Goal: Information Seeking & Learning: Check status

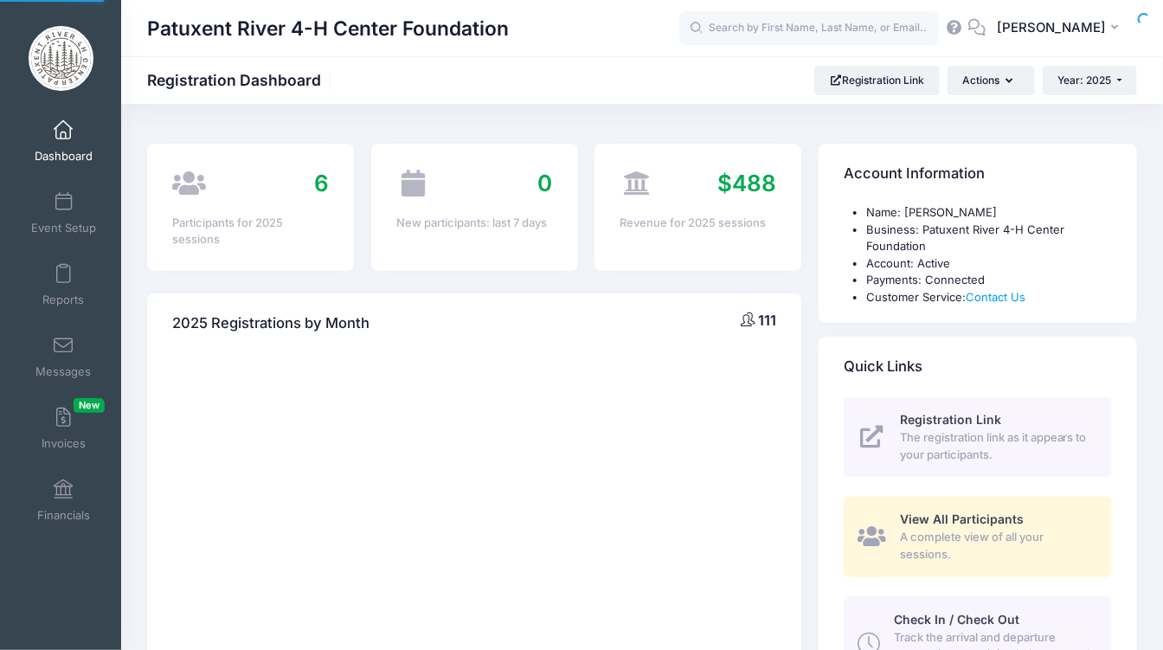
select select
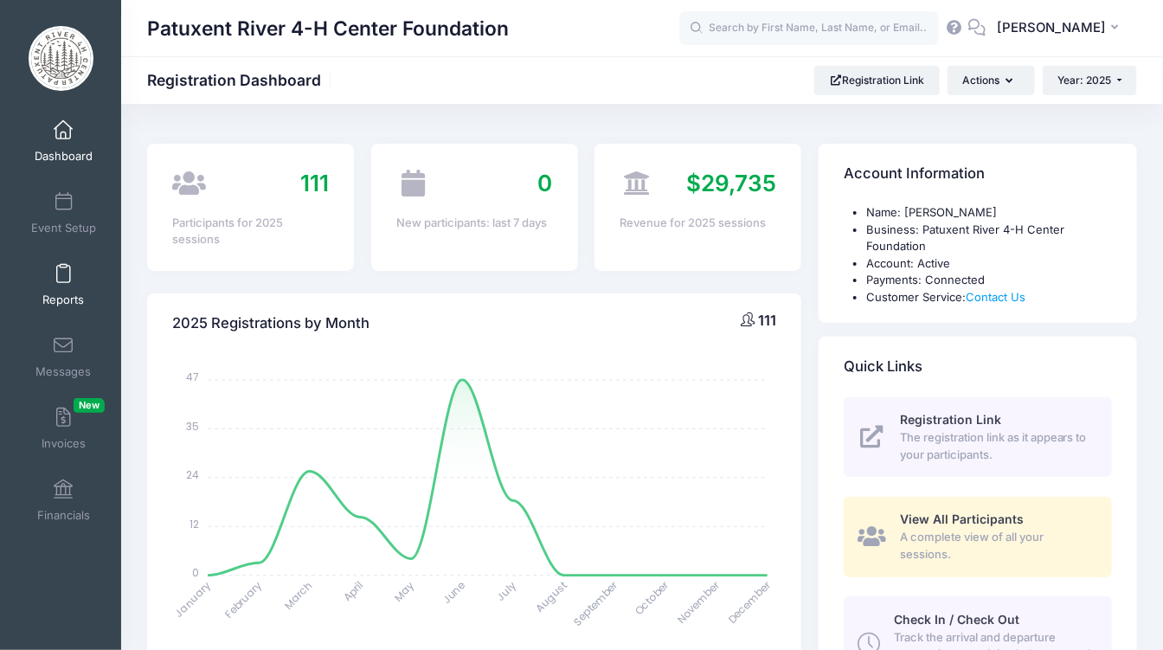
click at [58, 295] on span "Reports" at bounding box center [63, 299] width 42 height 15
click at [63, 273] on span at bounding box center [63, 274] width 0 height 19
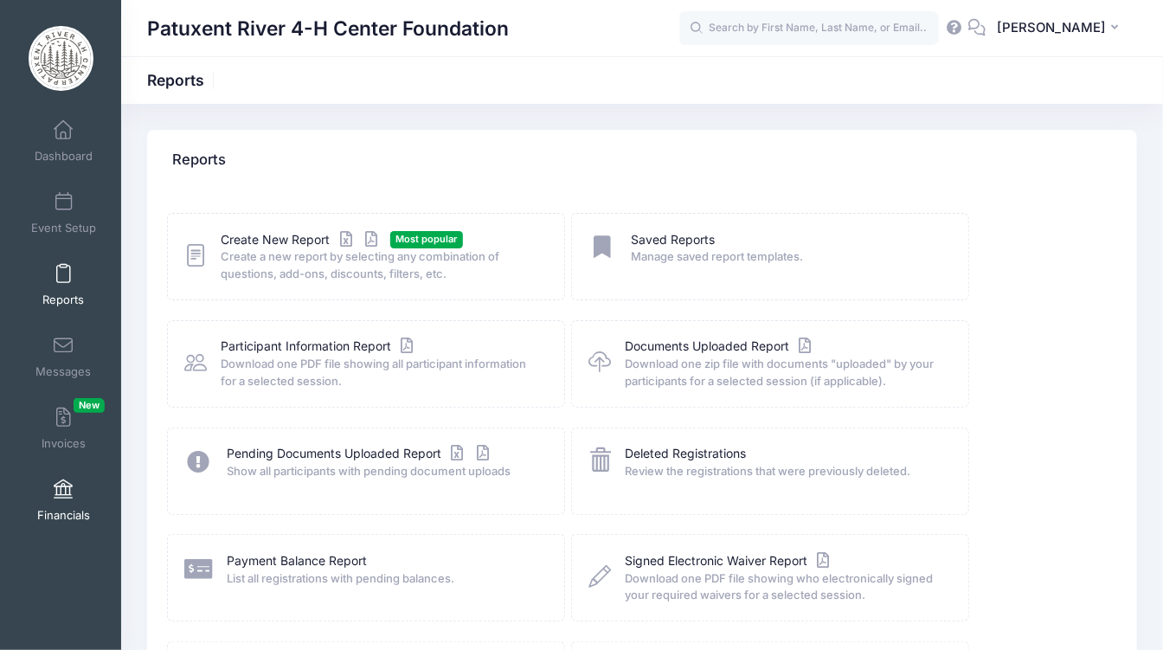
click at [63, 485] on span at bounding box center [63, 489] width 0 height 19
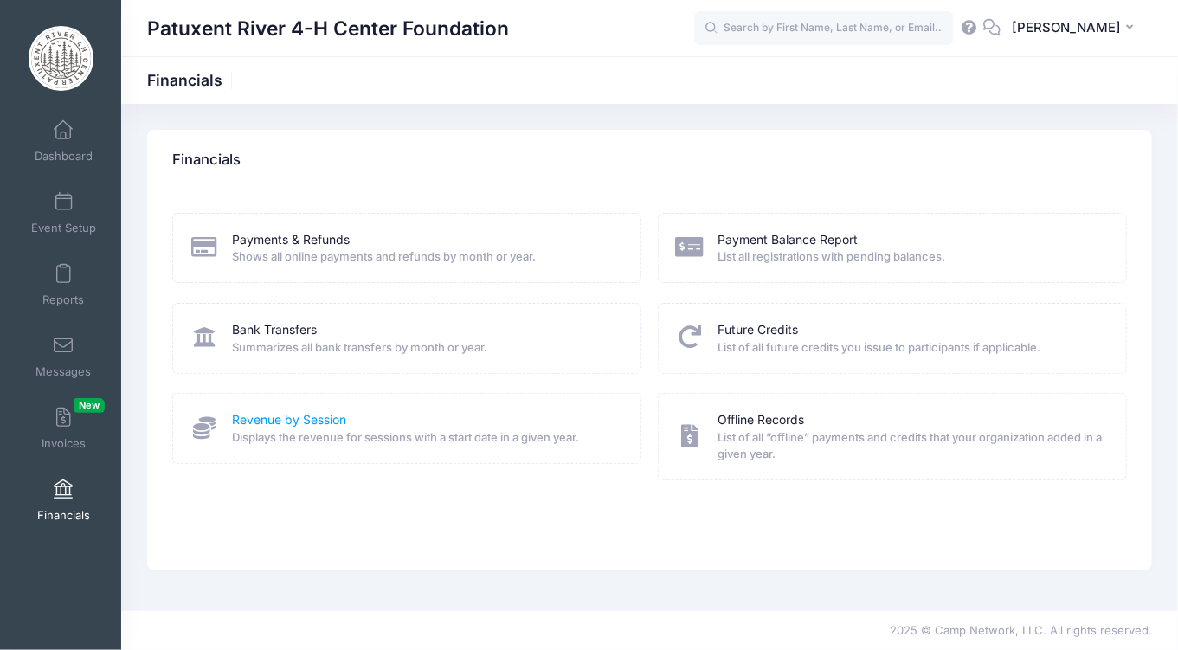
click at [286, 417] on link "Revenue by Session" at bounding box center [290, 420] width 114 height 18
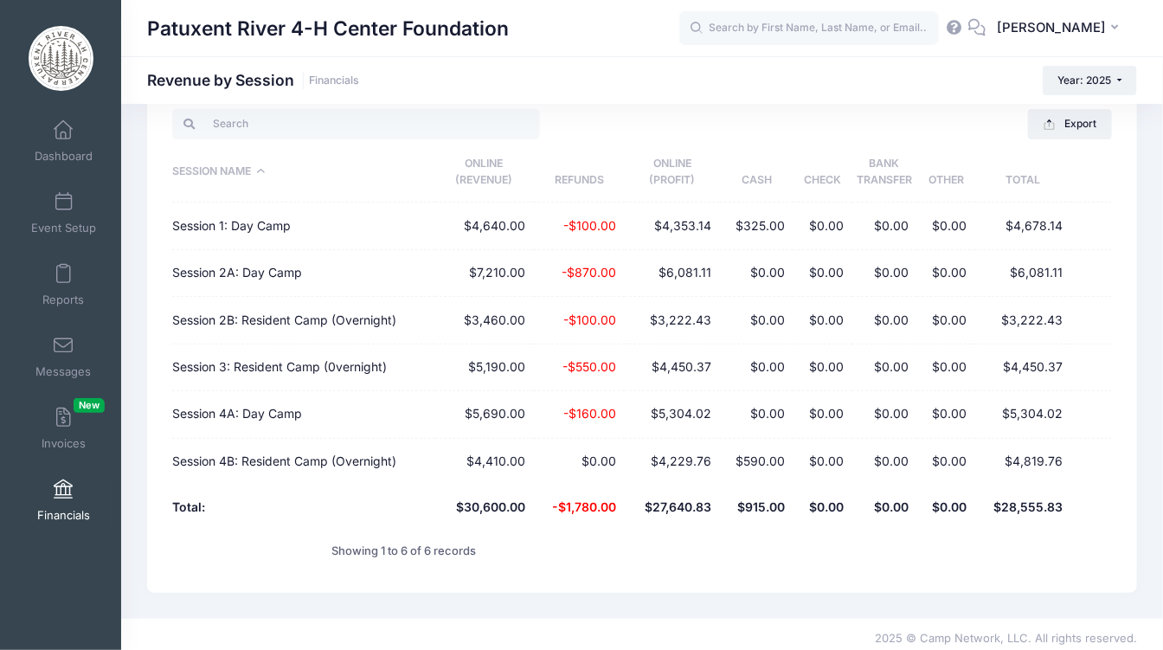
scroll to position [121, 0]
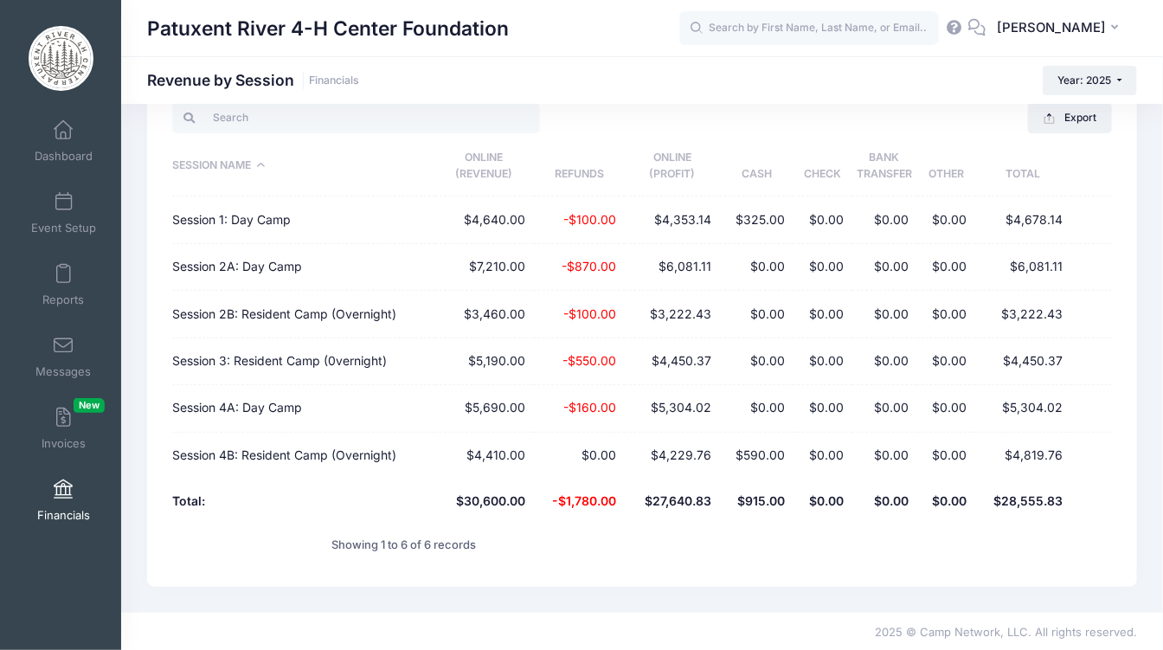
click at [1062, 503] on th "$28,555.83" at bounding box center [1023, 501] width 96 height 46
click at [60, 502] on link "Financials" at bounding box center [63, 500] width 82 height 61
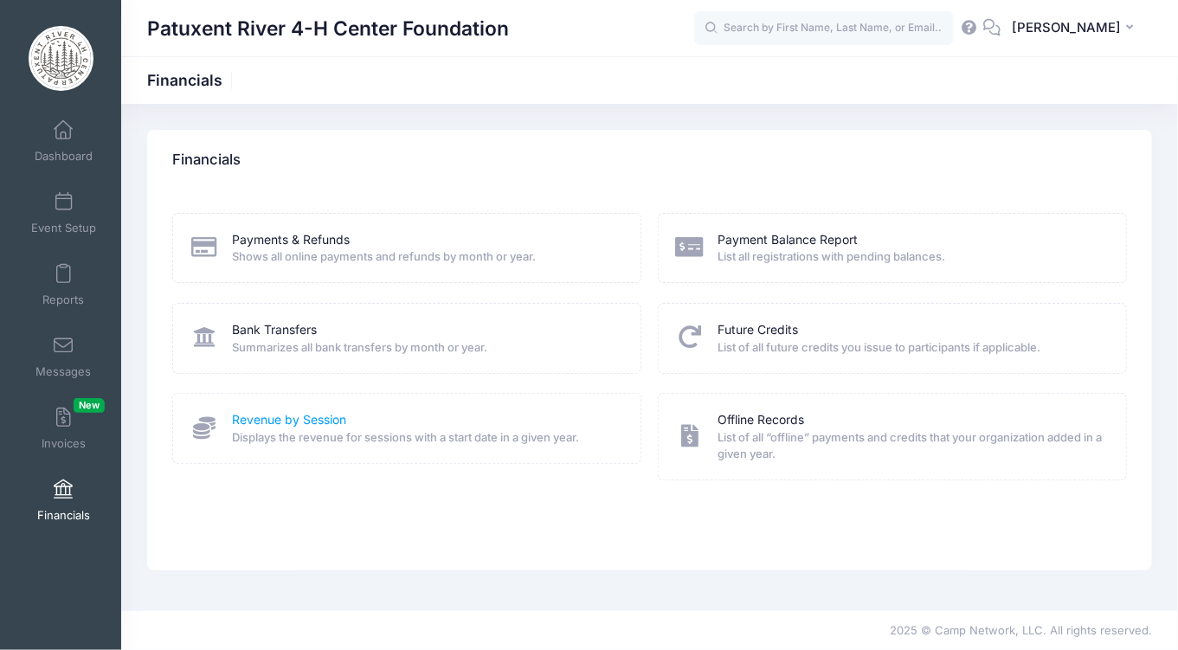
click at [298, 414] on link "Revenue by Session" at bounding box center [290, 420] width 114 height 18
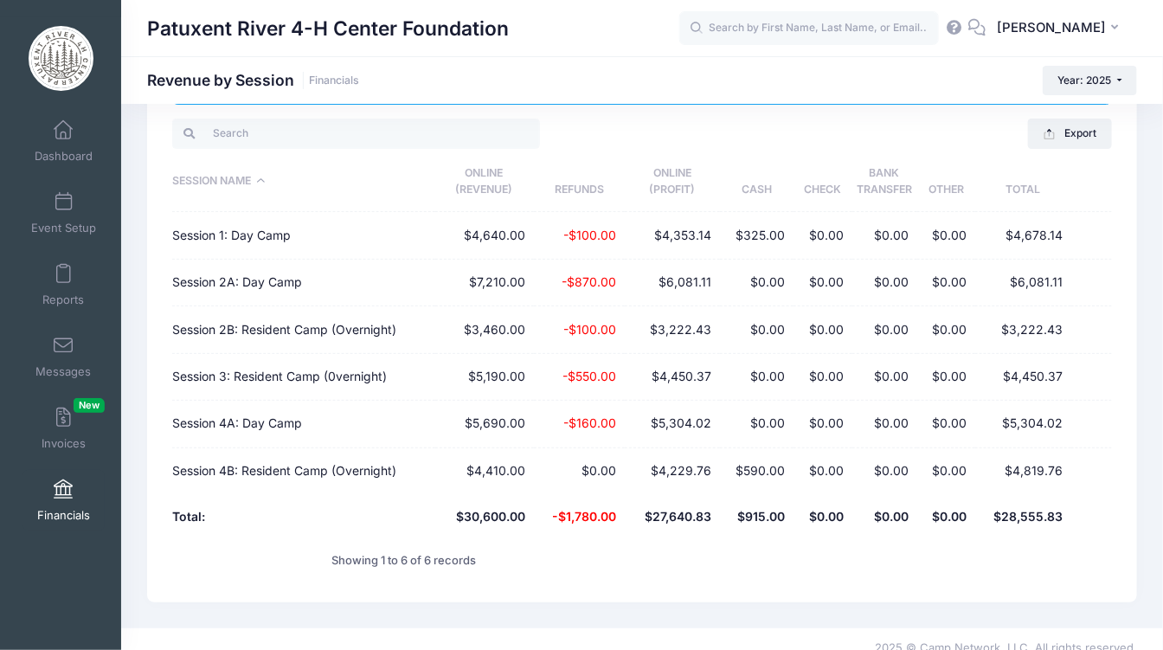
scroll to position [106, 0]
click at [698, 434] on td "$5,304.02" at bounding box center [672, 423] width 95 height 47
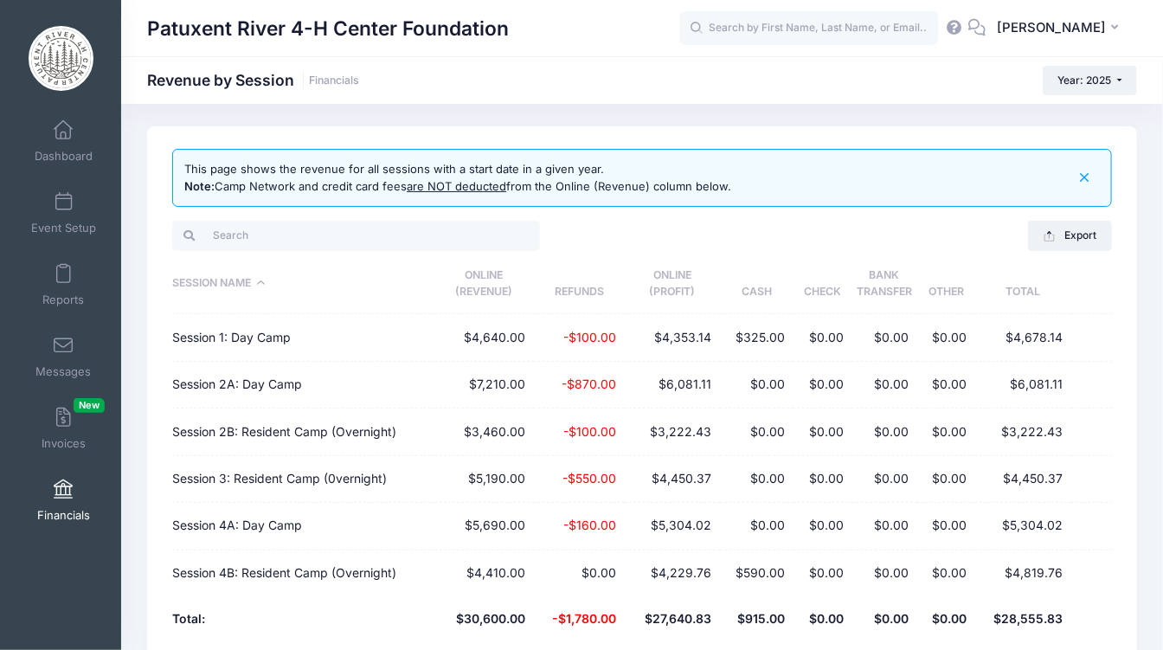
scroll to position [0, 0]
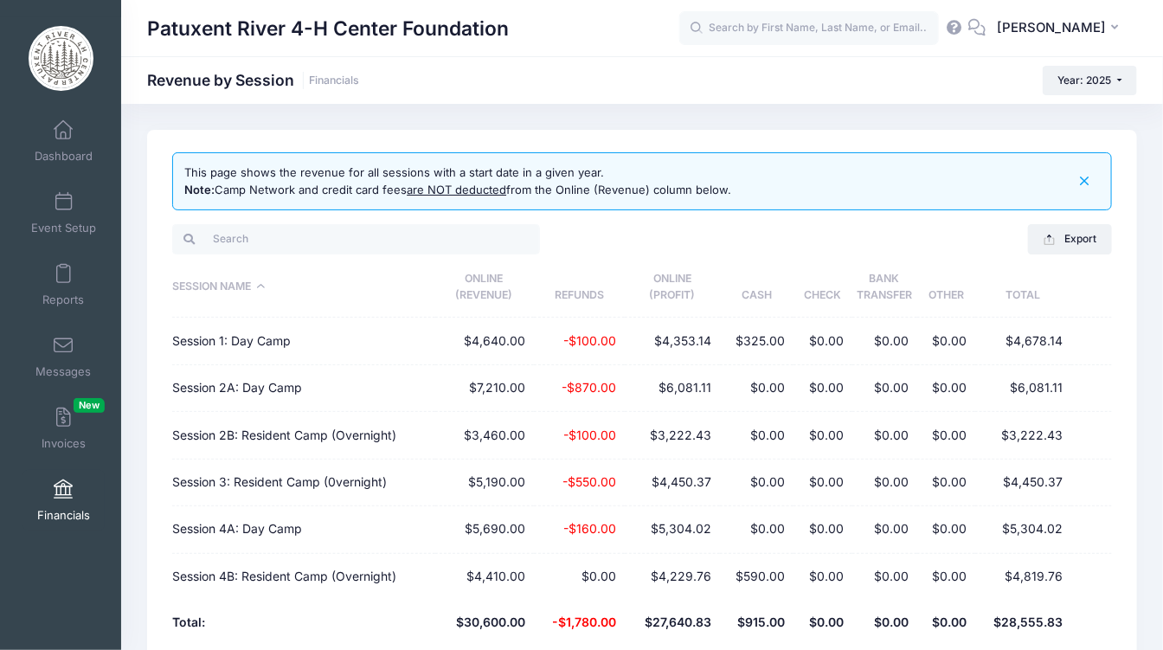
click at [63, 491] on span at bounding box center [63, 489] width 0 height 19
